Goal: Navigation & Orientation: Find specific page/section

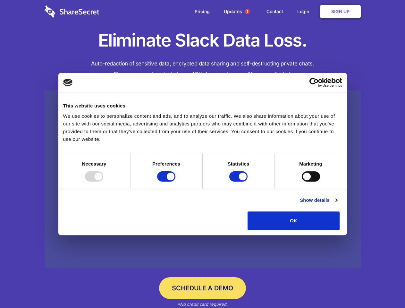
click at [103, 182] on div at bounding box center [94, 176] width 18 height 10
click at [175, 182] on input "Preferences" at bounding box center [166, 176] width 18 height 10
checkbox input "false"
click at [239, 182] on input "Statistics" at bounding box center [238, 176] width 18 height 10
checkbox input "false"
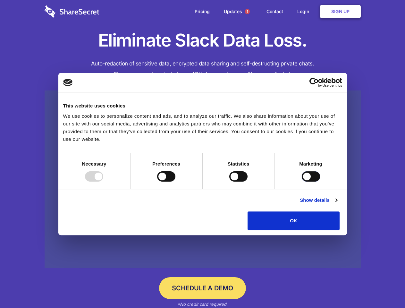
click at [302, 182] on input "Marketing" at bounding box center [311, 176] width 18 height 10
checkbox input "true"
click at [337, 204] on link "Show details" at bounding box center [318, 200] width 37 height 8
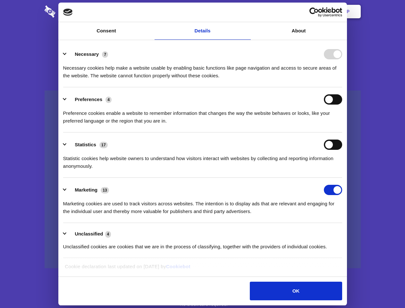
click at [345, 232] on ul "Necessary 7 Necessary cookies help make a website usable by enabling basic func…" at bounding box center [202, 150] width 285 height 216
click at [247, 12] on span "1" at bounding box center [247, 11] width 5 height 5
